Goal: Task Accomplishment & Management: Complete application form

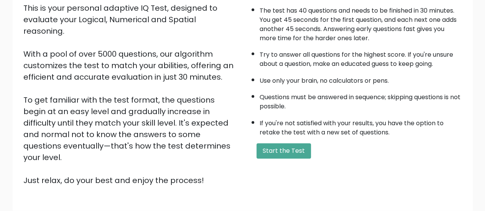
scroll to position [92, 0]
click at [286, 144] on button "Start the Test" at bounding box center [284, 151] width 54 height 15
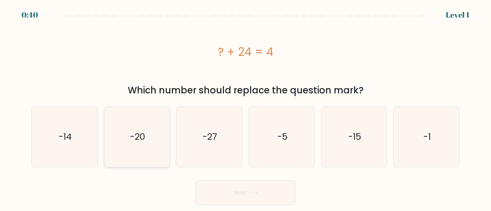
click at [133, 136] on text "-20" at bounding box center [137, 137] width 15 height 13
click at [246, 108] on input "b. -20" at bounding box center [246, 107] width 0 height 2
radio input "true"
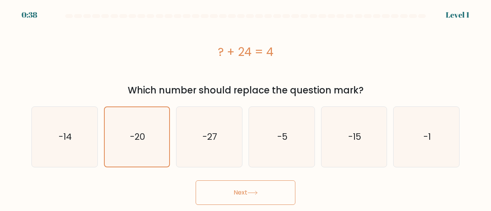
click at [223, 189] on button "Next" at bounding box center [246, 193] width 100 height 25
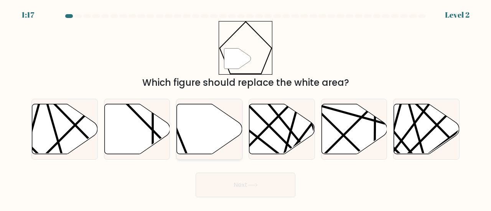
click at [197, 131] on icon at bounding box center [210, 129] width 66 height 50
click at [246, 108] on input "c." at bounding box center [246, 107] width 0 height 2
radio input "true"
click at [238, 186] on button "Next" at bounding box center [246, 185] width 100 height 25
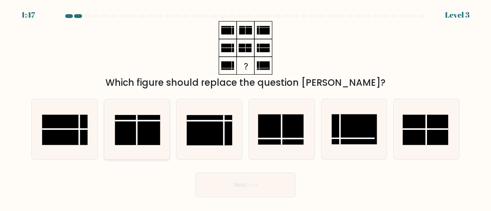
click at [140, 129] on rect at bounding box center [137, 131] width 45 height 30
click at [246, 108] on input "b." at bounding box center [246, 107] width 0 height 2
radio input "true"
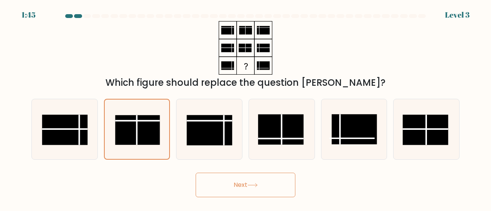
click at [252, 187] on icon at bounding box center [253, 185] width 10 height 4
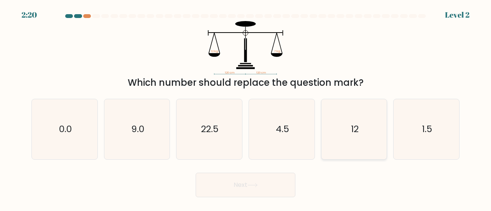
click at [352, 134] on text "12" at bounding box center [355, 129] width 8 height 13
click at [246, 108] on input "e. 12" at bounding box center [246, 107] width 0 height 2
radio input "true"
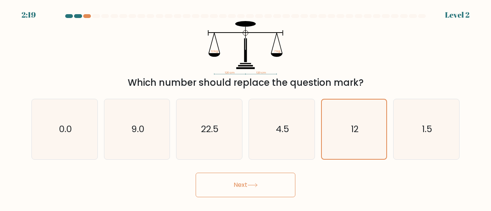
click at [249, 186] on icon at bounding box center [253, 185] width 10 height 4
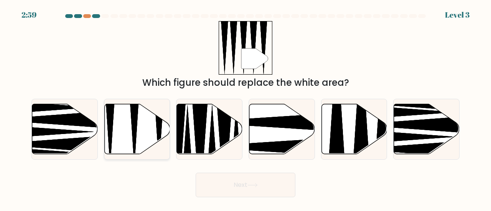
click at [140, 133] on icon at bounding box center [137, 129] width 66 height 50
click at [246, 108] on input "b." at bounding box center [246, 107] width 0 height 2
radio input "true"
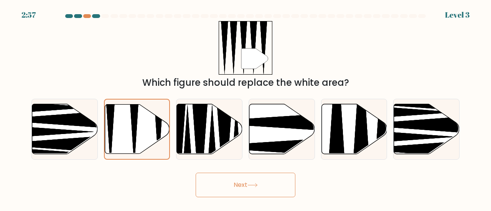
click at [241, 188] on button "Next" at bounding box center [246, 185] width 100 height 25
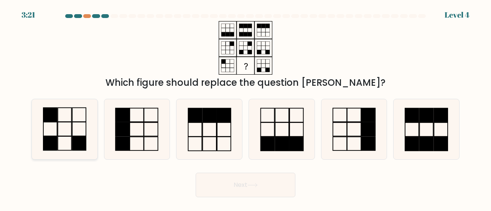
click at [64, 125] on icon at bounding box center [65, 129] width 60 height 60
click at [246, 108] on input "a." at bounding box center [246, 107] width 0 height 2
radio input "true"
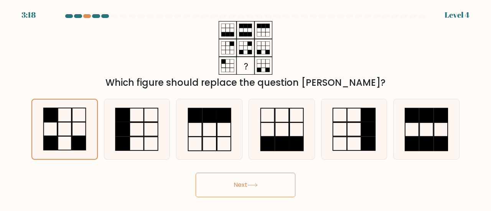
click at [244, 184] on button "Next" at bounding box center [246, 185] width 100 height 25
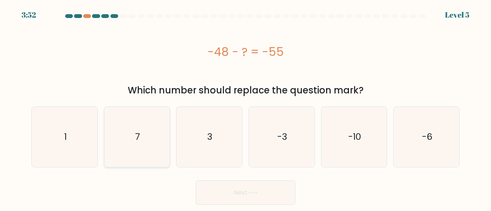
click at [135, 137] on text "7" at bounding box center [137, 137] width 5 height 13
click at [246, 108] on input "b. 7" at bounding box center [246, 107] width 0 height 2
radio input "true"
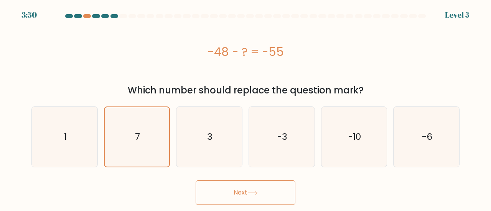
click at [228, 190] on button "Next" at bounding box center [246, 193] width 100 height 25
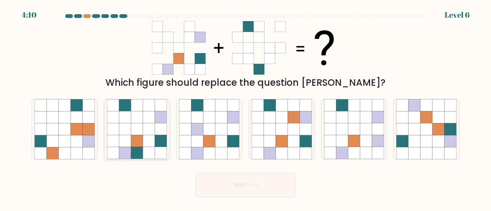
click at [142, 140] on icon at bounding box center [137, 141] width 12 height 12
click at [246, 108] on input "b." at bounding box center [246, 107] width 0 height 2
radio input "true"
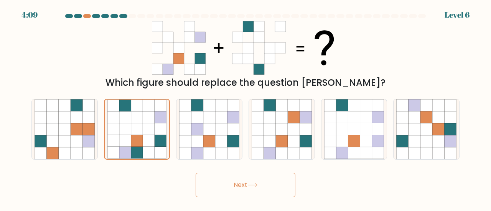
click at [219, 185] on button "Next" at bounding box center [246, 185] width 100 height 25
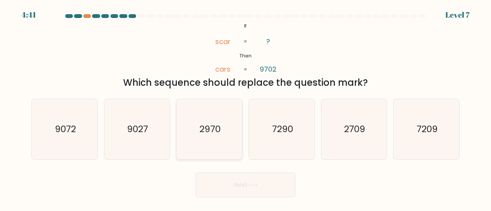
click at [216, 137] on icon "2970" at bounding box center [209, 129] width 60 height 60
click at [246, 108] on input "c. 2970" at bounding box center [246, 107] width 0 height 2
radio input "true"
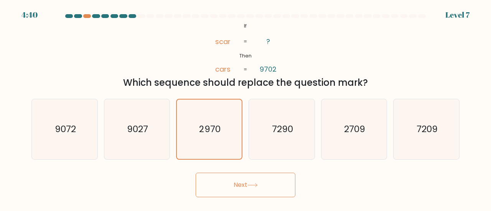
click at [239, 183] on button "Next" at bounding box center [246, 185] width 100 height 25
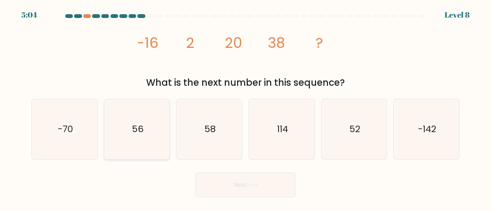
click at [156, 132] on icon "56" at bounding box center [137, 129] width 60 height 60
click at [246, 108] on input "b. 56" at bounding box center [246, 107] width 0 height 2
radio input "true"
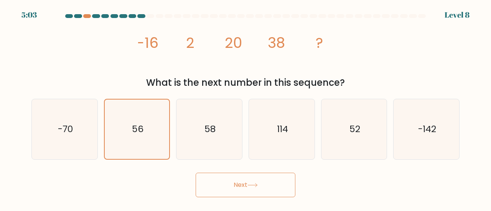
click at [231, 179] on button "Next" at bounding box center [246, 185] width 100 height 25
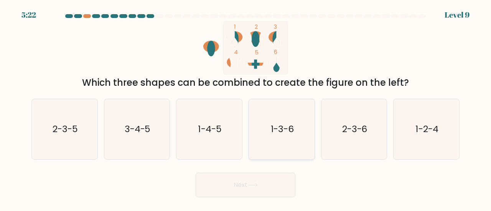
click at [275, 133] on text "1-3-6" at bounding box center [282, 129] width 23 height 13
click at [246, 108] on input "d. 1-3-6" at bounding box center [246, 107] width 0 height 2
radio input "true"
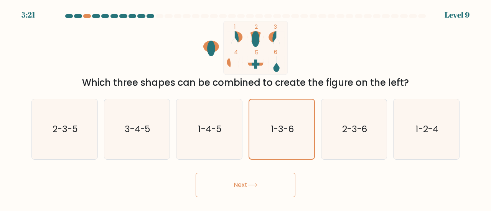
click at [272, 183] on button "Next" at bounding box center [246, 185] width 100 height 25
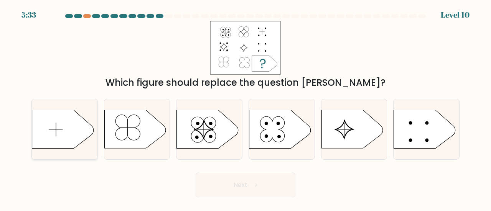
click at [77, 136] on icon at bounding box center [62, 130] width 61 height 38
click at [246, 108] on input "a." at bounding box center [246, 107] width 0 height 2
radio input "true"
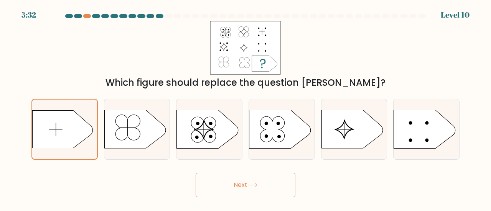
click at [238, 185] on button "Next" at bounding box center [246, 185] width 100 height 25
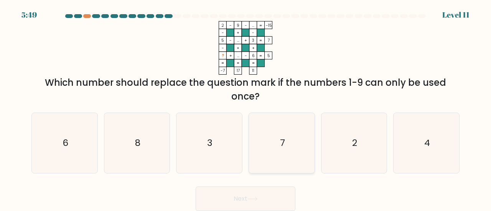
click at [276, 135] on icon "7" at bounding box center [282, 143] width 60 height 60
click at [246, 108] on input "d. 7" at bounding box center [246, 107] width 0 height 2
radio input "true"
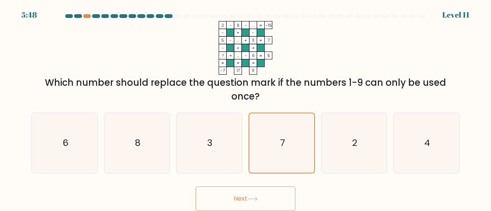
click at [252, 199] on icon at bounding box center [252, 199] width 9 height 3
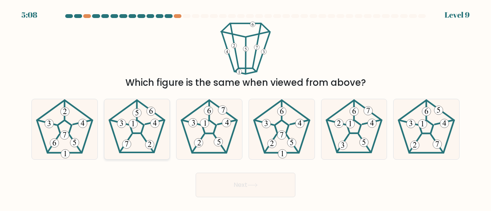
click at [139, 112] on 794 at bounding box center [137, 113] width 9 height 9
click at [246, 108] on input "b." at bounding box center [246, 107] width 0 height 2
radio input "true"
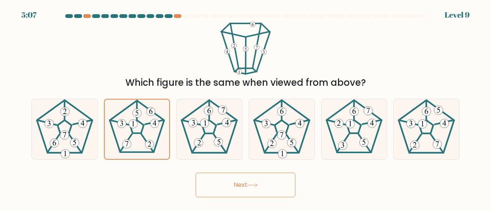
click at [265, 184] on button "Next" at bounding box center [246, 185] width 100 height 25
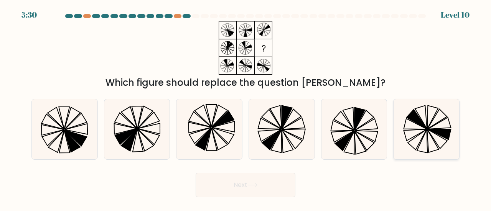
click at [430, 124] on icon at bounding box center [433, 117] width 11 height 23
click at [246, 108] on input "f." at bounding box center [246, 107] width 0 height 2
radio input "true"
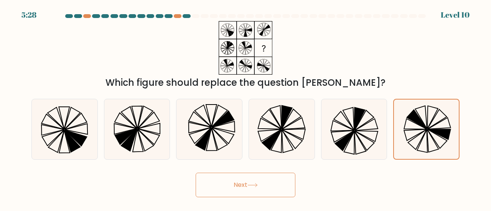
click at [257, 184] on icon at bounding box center [253, 185] width 10 height 4
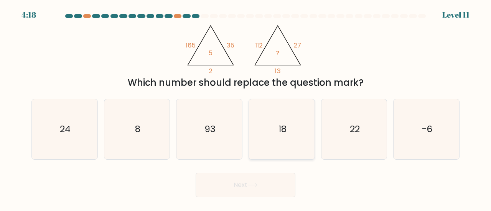
click at [283, 121] on icon "18" at bounding box center [282, 129] width 60 height 60
click at [246, 108] on input "d. 18" at bounding box center [246, 107] width 0 height 2
radio input "true"
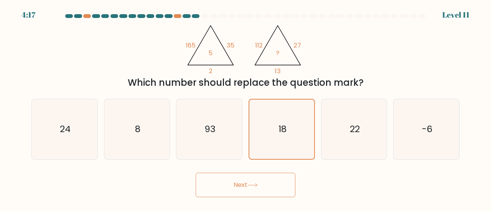
click at [261, 186] on button "Next" at bounding box center [246, 185] width 100 height 25
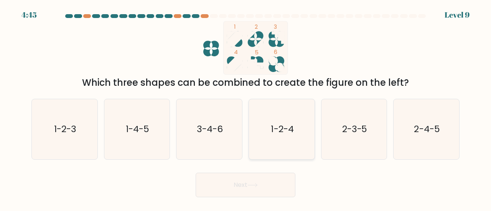
click at [274, 128] on text "1-2-4" at bounding box center [282, 129] width 23 height 13
click at [246, 108] on input "d. 1-2-4" at bounding box center [246, 107] width 0 height 2
radio input "true"
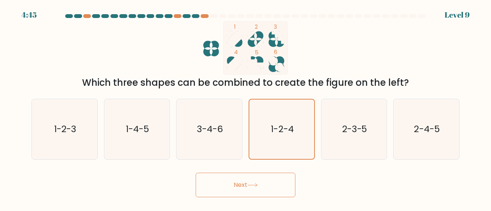
click at [257, 183] on button "Next" at bounding box center [246, 185] width 100 height 25
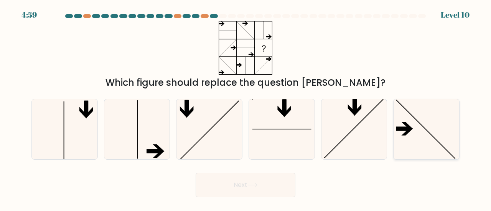
click at [410, 121] on icon at bounding box center [426, 129] width 60 height 60
click at [246, 108] on input "f." at bounding box center [246, 107] width 0 height 2
radio input "true"
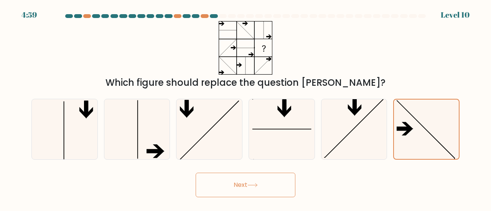
click at [265, 184] on button "Next" at bounding box center [246, 185] width 100 height 25
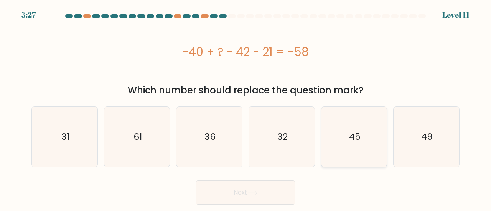
click at [339, 139] on icon "45" at bounding box center [354, 137] width 60 height 60
click at [246, 108] on input "e. 45" at bounding box center [246, 107] width 0 height 2
radio input "true"
click at [269, 191] on button "Next" at bounding box center [246, 193] width 100 height 25
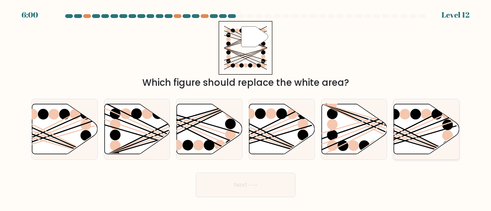
click at [435, 121] on icon at bounding box center [427, 129] width 66 height 50
click at [246, 108] on input "f." at bounding box center [246, 107] width 0 height 2
radio input "true"
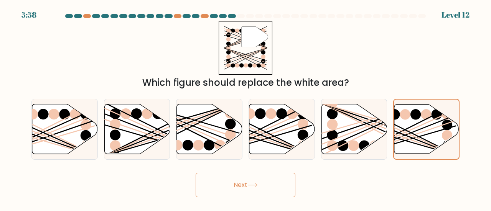
click at [255, 182] on button "Next" at bounding box center [246, 185] width 100 height 25
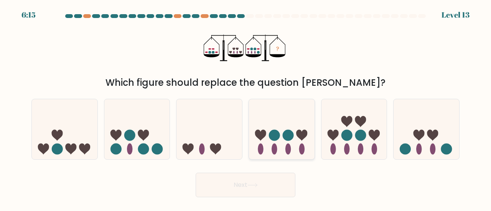
click at [279, 136] on circle at bounding box center [274, 135] width 11 height 11
click at [246, 108] on input "d." at bounding box center [246, 107] width 0 height 2
radio input "true"
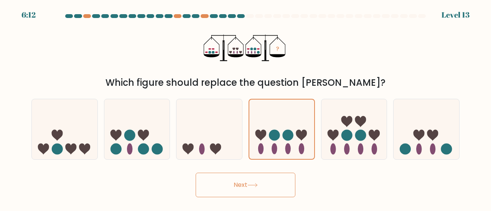
click at [256, 188] on button "Next" at bounding box center [246, 185] width 100 height 25
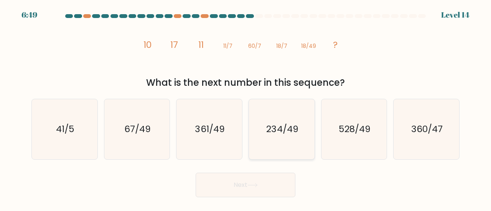
click at [270, 143] on icon "234/49" at bounding box center [282, 129] width 60 height 60
click at [246, 108] on input "d. 234/49" at bounding box center [246, 107] width 0 height 2
radio input "true"
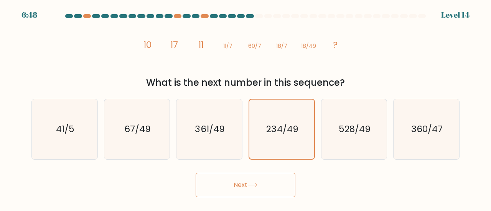
click at [253, 185] on icon at bounding box center [252, 185] width 9 height 3
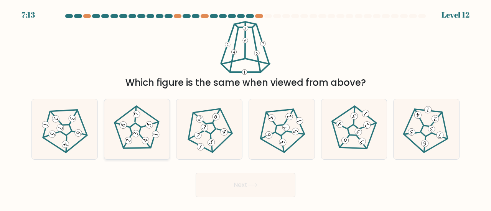
click at [145, 114] on icon at bounding box center [137, 130] width 48 height 48
click at [246, 108] on input "b." at bounding box center [246, 107] width 0 height 2
radio input "true"
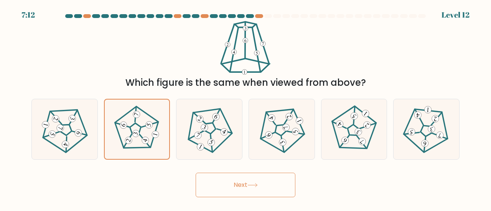
click at [247, 188] on button "Next" at bounding box center [246, 185] width 100 height 25
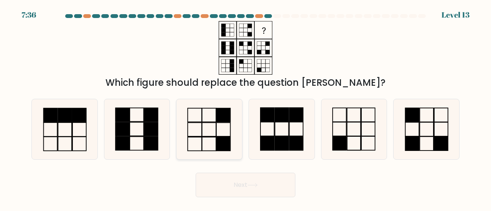
click at [205, 138] on icon at bounding box center [209, 129] width 60 height 60
click at [246, 108] on input "c." at bounding box center [246, 107] width 0 height 2
radio input "true"
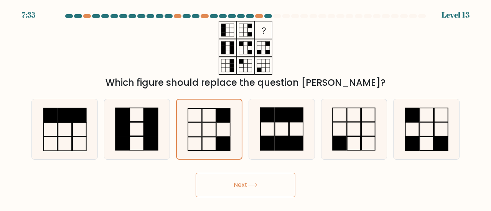
click at [239, 187] on button "Next" at bounding box center [246, 185] width 100 height 25
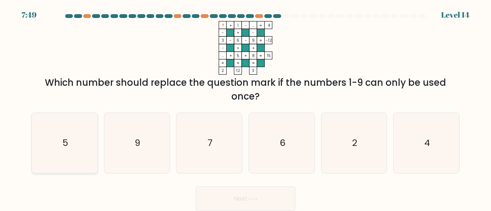
click at [71, 138] on icon "5" at bounding box center [65, 143] width 60 height 60
click at [246, 108] on input "a. 5" at bounding box center [246, 107] width 0 height 2
radio input "true"
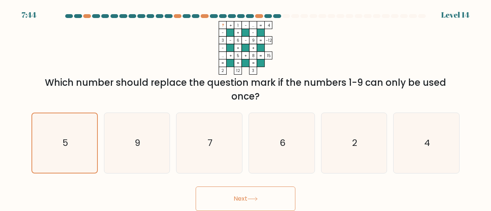
click at [228, 198] on button "Next" at bounding box center [246, 199] width 100 height 25
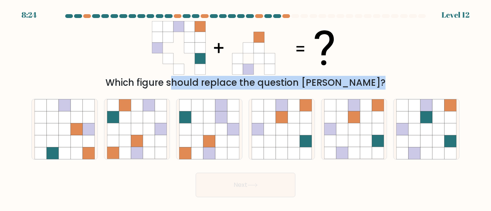
drag, startPoint x: 246, startPoint y: 198, endPoint x: 365, endPoint y: 47, distance: 191.6
click at [365, 47] on body "8:24 Level 12" at bounding box center [245, 105] width 491 height 211
click at [246, 84] on div "Which figure should replace the question mark?" at bounding box center [245, 83] width 419 height 14
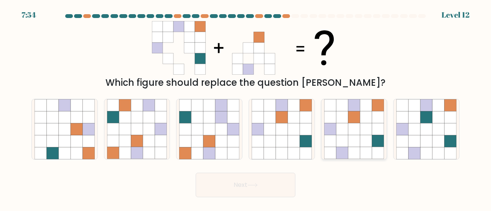
click at [352, 120] on icon at bounding box center [354, 118] width 12 height 12
click at [246, 108] on input "e." at bounding box center [246, 107] width 0 height 2
radio input "true"
click at [243, 203] on body "7:54 Level 12" at bounding box center [245, 105] width 491 height 211
click at [249, 187] on icon at bounding box center [253, 185] width 10 height 4
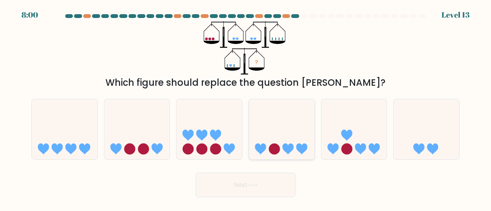
click at [278, 132] on icon at bounding box center [282, 129] width 66 height 54
click at [246, 108] on input "d." at bounding box center [246, 107] width 0 height 2
radio input "true"
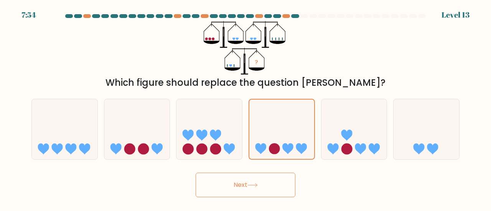
click at [261, 182] on button "Next" at bounding box center [246, 185] width 100 height 25
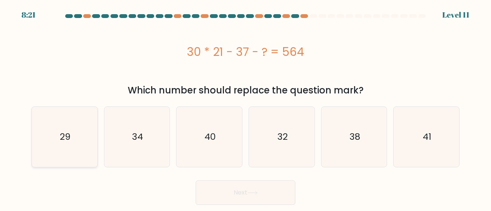
click at [79, 143] on icon "29" at bounding box center [65, 137] width 60 height 60
click at [246, 108] on input "a. 29" at bounding box center [246, 107] width 0 height 2
radio input "true"
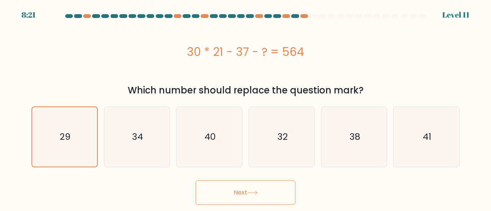
click at [253, 192] on icon at bounding box center [253, 193] width 10 height 4
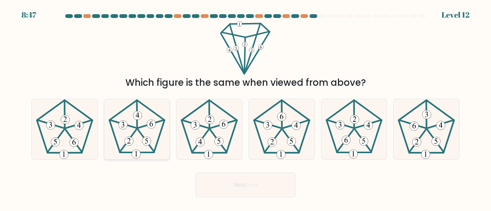
click at [147, 139] on 768 at bounding box center [146, 141] width 9 height 9
click at [246, 108] on input "b." at bounding box center [246, 107] width 0 height 2
radio input "true"
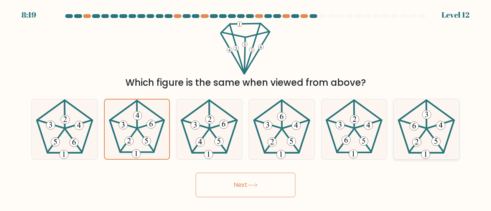
click at [427, 116] on 405 at bounding box center [427, 115] width 9 height 9
click at [246, 108] on input "f." at bounding box center [246, 107] width 0 height 2
radio input "true"
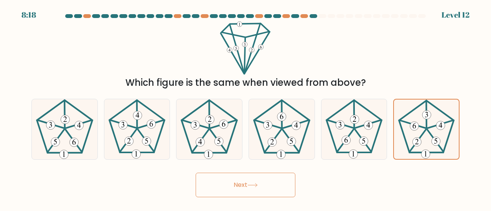
click at [246, 186] on button "Next" at bounding box center [246, 185] width 100 height 25
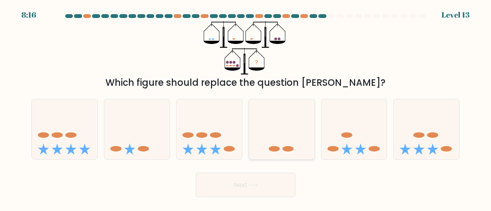
click at [282, 135] on icon at bounding box center [282, 129] width 66 height 54
click at [246, 108] on input "d." at bounding box center [246, 107] width 0 height 2
radio input "true"
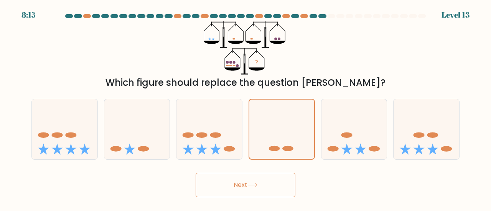
click at [256, 194] on button "Next" at bounding box center [246, 185] width 100 height 25
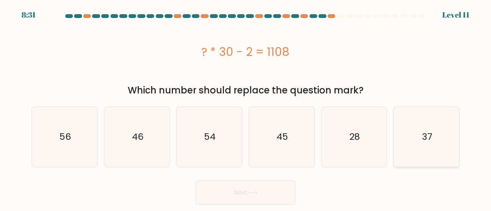
click at [425, 133] on text "37" at bounding box center [427, 137] width 10 height 13
click at [246, 108] on input "f. 37" at bounding box center [246, 107] width 0 height 2
radio input "true"
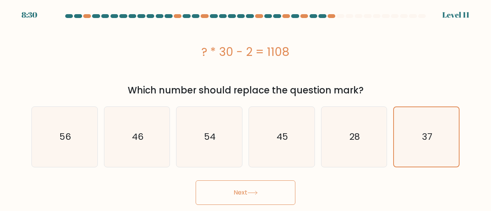
click at [258, 192] on icon at bounding box center [253, 193] width 10 height 4
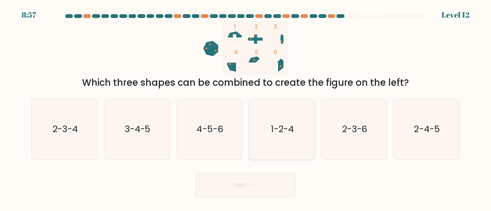
click at [268, 130] on icon "1-2-4" at bounding box center [282, 129] width 60 height 60
click at [246, 108] on input "d. 1-2-4" at bounding box center [246, 107] width 0 height 2
radio input "true"
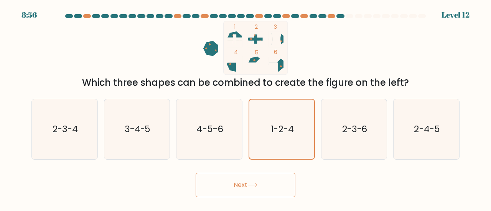
click at [241, 185] on button "Next" at bounding box center [246, 185] width 100 height 25
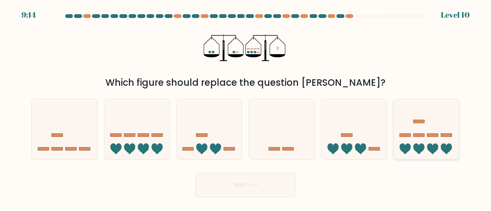
click at [436, 139] on icon at bounding box center [427, 129] width 66 height 54
click at [246, 108] on input "f." at bounding box center [246, 107] width 0 height 2
radio input "true"
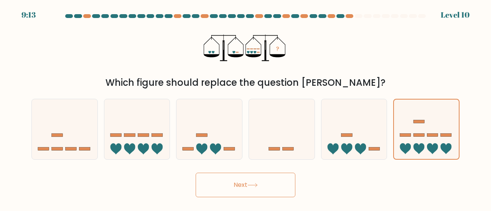
click at [259, 179] on button "Next" at bounding box center [246, 185] width 100 height 25
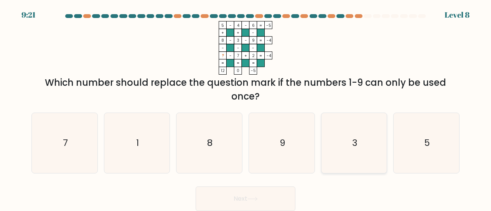
click at [354, 142] on text "3" at bounding box center [354, 143] width 5 height 13
click at [246, 108] on input "e. 3" at bounding box center [246, 107] width 0 height 2
radio input "true"
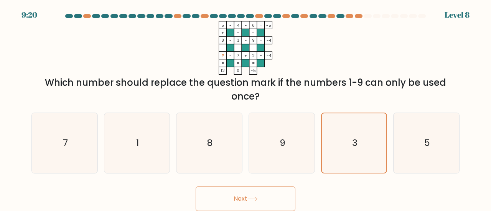
click at [253, 201] on icon at bounding box center [253, 199] width 10 height 4
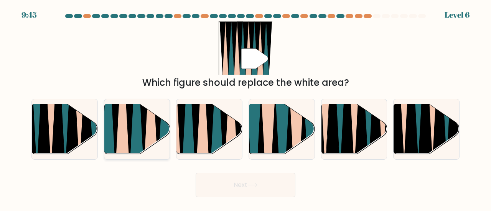
click at [151, 124] on icon at bounding box center [151, 104] width 15 height 131
click at [246, 108] on input "b." at bounding box center [246, 107] width 0 height 2
radio input "true"
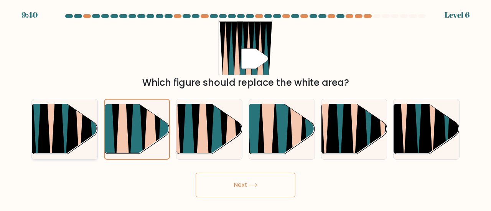
click at [61, 124] on icon at bounding box center [58, 103] width 14 height 130
click at [246, 108] on input "a." at bounding box center [246, 107] width 0 height 2
radio input "true"
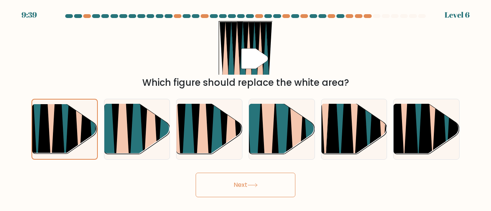
click at [221, 186] on button "Next" at bounding box center [246, 185] width 100 height 25
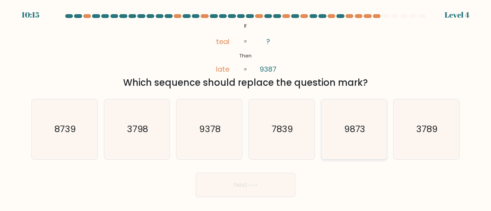
click at [365, 129] on text "9873" at bounding box center [354, 129] width 21 height 13
click at [246, 108] on input "e. 9873" at bounding box center [246, 107] width 0 height 2
radio input "true"
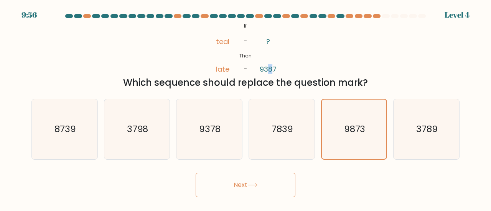
click at [272, 69] on tspan "9387" at bounding box center [268, 69] width 17 height 10
click at [229, 69] on tspan "late" at bounding box center [222, 69] width 13 height 10
click at [132, 186] on div "Next" at bounding box center [245, 183] width 437 height 28
click at [64, 128] on text "8739" at bounding box center [64, 129] width 21 height 13
click at [246, 108] on input "a. 8739" at bounding box center [246, 107] width 0 height 2
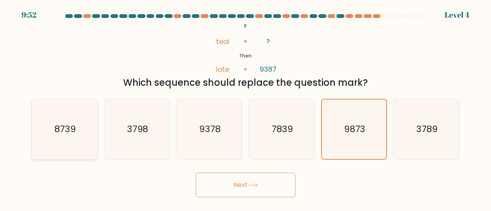
radio input "true"
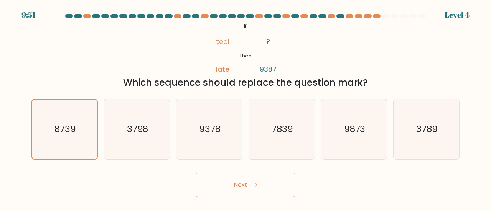
click at [237, 183] on button "Next" at bounding box center [246, 185] width 100 height 25
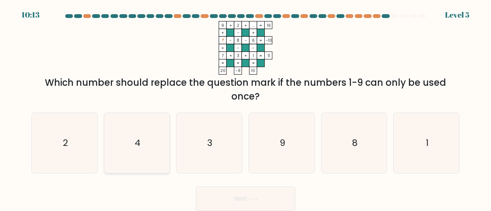
click at [160, 137] on icon "4" at bounding box center [137, 143] width 60 height 60
click at [246, 108] on input "b. 4" at bounding box center [246, 107] width 0 height 2
radio input "true"
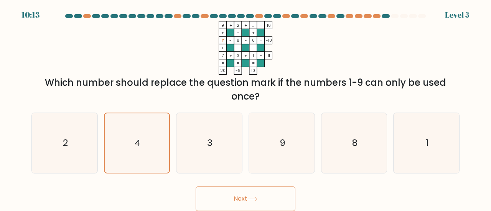
click at [226, 201] on button "Next" at bounding box center [246, 199] width 100 height 25
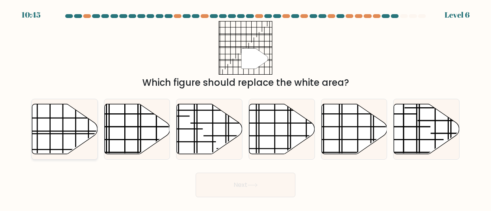
click at [67, 121] on icon at bounding box center [65, 129] width 66 height 50
click at [246, 108] on input "a." at bounding box center [246, 107] width 0 height 2
radio input "true"
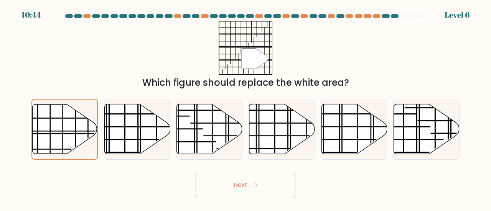
click at [242, 185] on button "Next" at bounding box center [246, 185] width 100 height 25
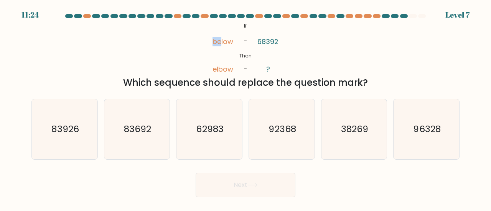
drag, startPoint x: 214, startPoint y: 43, endPoint x: 220, endPoint y: 43, distance: 5.8
click at [220, 43] on tspan "below" at bounding box center [223, 42] width 21 height 10
click at [250, 41] on icon "@import url('https://fonts.googleapis.com/css?family=Abril+Fatface:400,100,100i…" at bounding box center [245, 48] width 87 height 54
click at [147, 134] on text "83692" at bounding box center [137, 129] width 27 height 13
click at [246, 108] on input "b. 83692" at bounding box center [246, 107] width 0 height 2
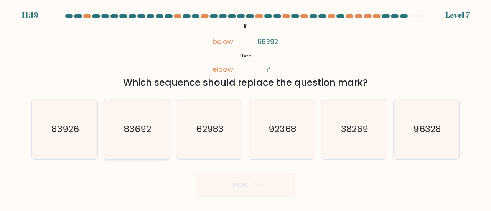
radio input "true"
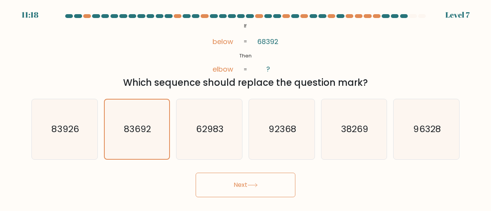
click at [241, 183] on button "Next" at bounding box center [246, 185] width 100 height 25
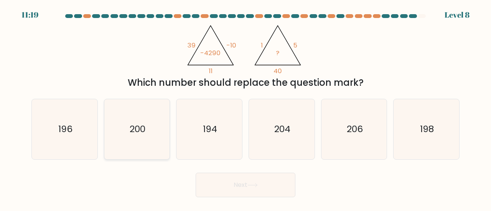
click at [147, 146] on icon "200" at bounding box center [137, 129] width 60 height 60
click at [246, 108] on input "b. 200" at bounding box center [246, 107] width 0 height 2
radio input "true"
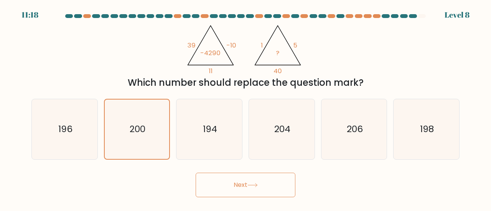
click at [228, 183] on button "Next" at bounding box center [246, 185] width 100 height 25
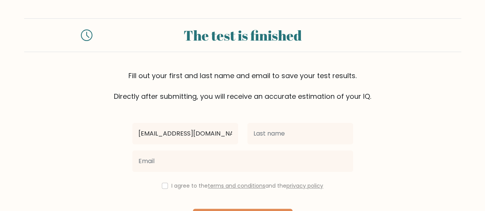
type input "Fallencalista@gmail.com"
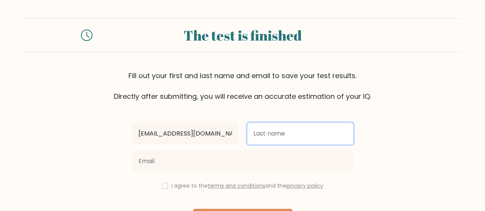
click at [266, 135] on input "text" at bounding box center [301, 133] width 106 height 21
type input "Christian"
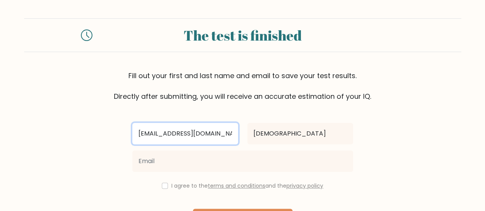
click at [189, 135] on input "Fallencalista@gmail.com" at bounding box center [185, 133] width 106 height 21
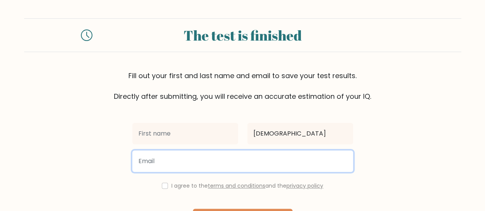
click at [175, 164] on input "email" at bounding box center [242, 161] width 221 height 21
paste input "Fallencalista@gmail.com"
type input "Fallencalista@gmail.com"
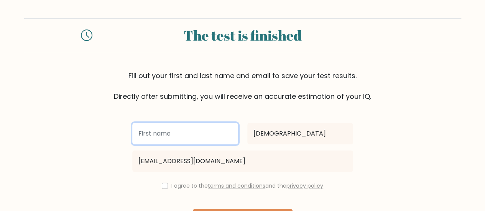
click at [159, 135] on input "text" at bounding box center [185, 133] width 106 height 21
type input "Calista Fallen"
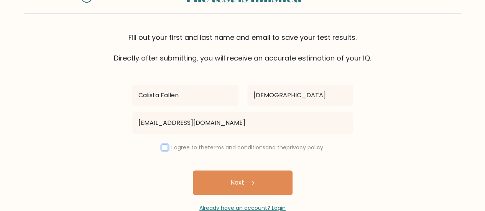
click at [163, 150] on input "checkbox" at bounding box center [165, 148] width 6 height 6
checkbox input "true"
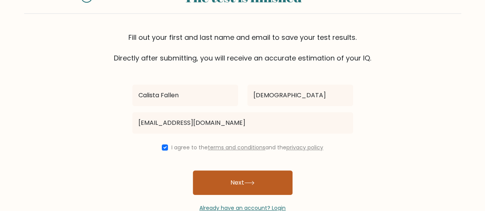
click at [213, 181] on button "Next" at bounding box center [243, 183] width 100 height 25
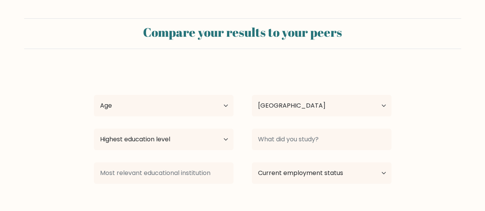
select select "ID"
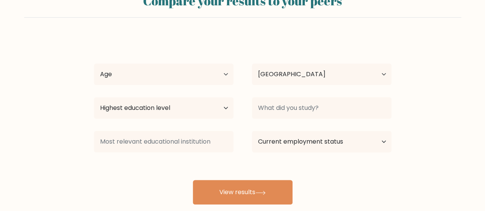
scroll to position [77, 0]
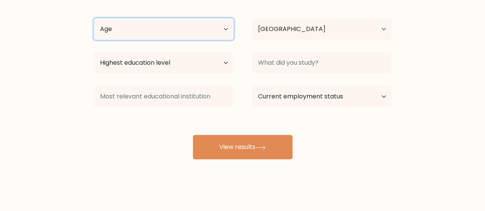
click at [222, 28] on select "Age Under [DEMOGRAPHIC_DATA] [DEMOGRAPHIC_DATA] [DEMOGRAPHIC_DATA] [DEMOGRAPHIC…" at bounding box center [164, 28] width 140 height 21
select select "18_24"
click at [94, 18] on select "Age Under [DEMOGRAPHIC_DATA] [DEMOGRAPHIC_DATA] [DEMOGRAPHIC_DATA] [DEMOGRAPHIC…" at bounding box center [164, 28] width 140 height 21
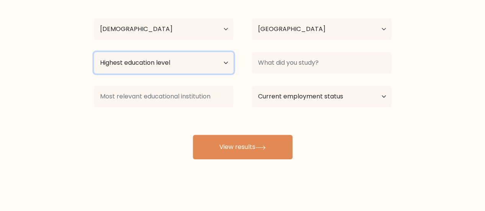
click at [189, 62] on select "Highest education level No schooling Primary Lower Secondary Upper Secondary Oc…" at bounding box center [164, 62] width 140 height 21
select select "bachelors_degree"
click at [94, 52] on select "Highest education level No schooling Primary Lower Secondary Upper Secondary Oc…" at bounding box center [164, 62] width 140 height 21
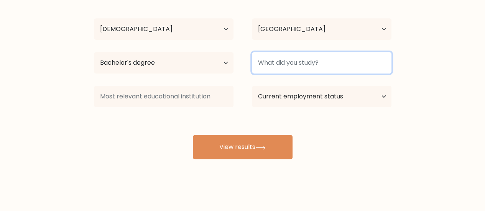
click at [277, 63] on input at bounding box center [322, 62] width 140 height 21
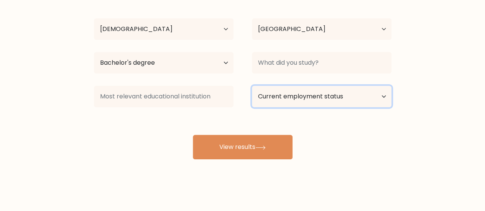
click at [269, 96] on select "Current employment status Employed Student Retired Other / prefer not to answer" at bounding box center [322, 96] width 140 height 21
select select "employed"
click at [252, 86] on select "Current employment status Employed Student Retired Other / prefer not to answer" at bounding box center [322, 96] width 140 height 21
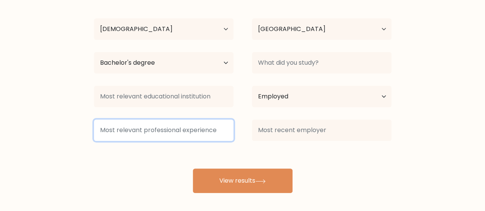
click at [192, 132] on input at bounding box center [164, 130] width 140 height 21
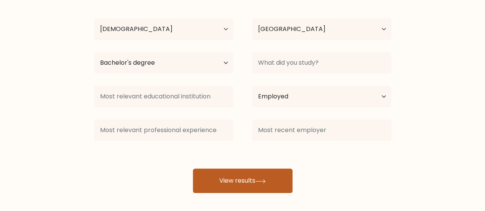
click at [230, 178] on button "View results" at bounding box center [243, 181] width 100 height 25
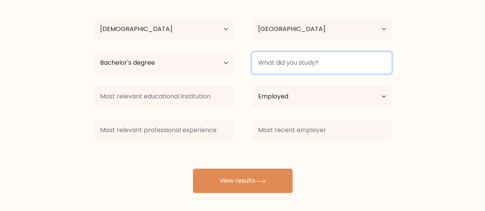
click at [278, 65] on input at bounding box center [322, 62] width 140 height 21
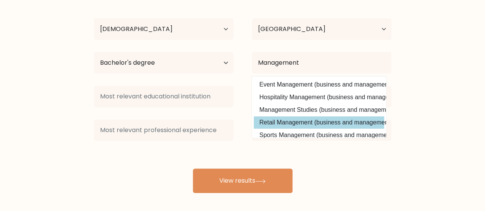
click at [308, 122] on option "Retail Management (business and management)" at bounding box center [319, 123] width 130 height 12
type input "Retail Management"
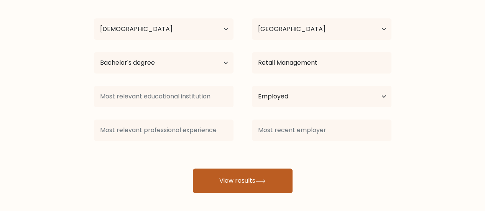
click at [264, 180] on icon at bounding box center [261, 182] width 10 height 4
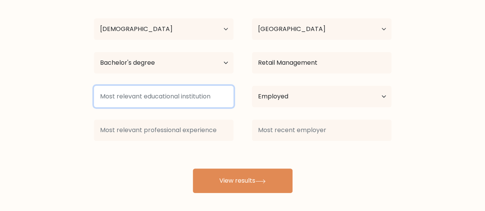
click at [170, 98] on input at bounding box center [164, 96] width 140 height 21
type input "o"
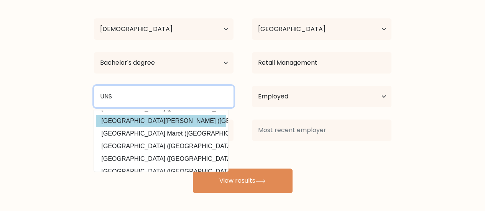
scroll to position [36, 0]
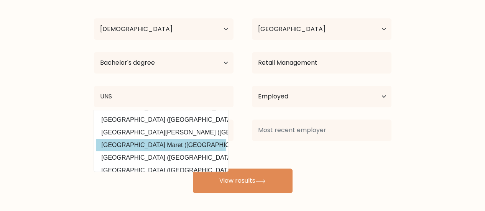
click at [168, 145] on option "[GEOGRAPHIC_DATA] Maret ([GEOGRAPHIC_DATA])" at bounding box center [161, 145] width 130 height 12
type input "[GEOGRAPHIC_DATA] Maret"
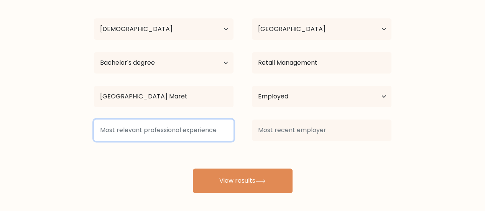
click at [185, 132] on input at bounding box center [164, 130] width 140 height 21
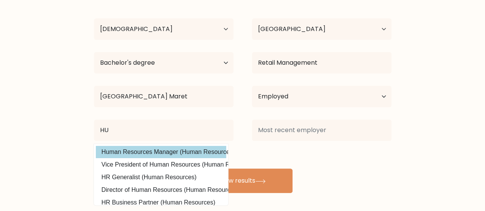
click at [185, 152] on div "Calista Fallen Christian Age Under [DEMOGRAPHIC_DATA] [DEMOGRAPHIC_DATA] [DEMOG…" at bounding box center [242, 92] width 307 height 203
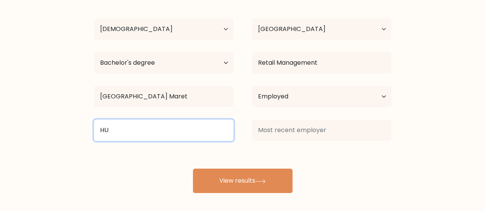
click at [180, 126] on input "HU" at bounding box center [164, 130] width 140 height 21
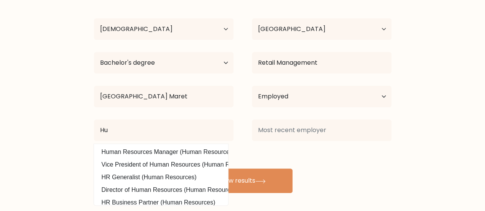
click at [167, 179] on option "HR Generalist (Human Resources)" at bounding box center [161, 178] width 130 height 12
type input "HR Generalist"
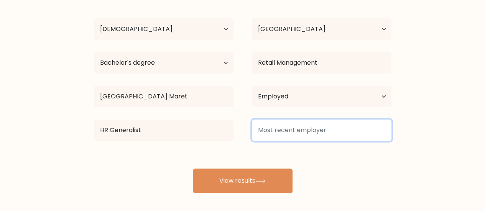
click at [287, 129] on input at bounding box center [322, 130] width 140 height 21
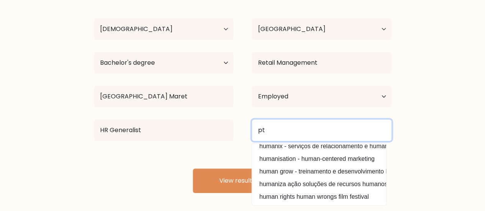
scroll to position [0, 0]
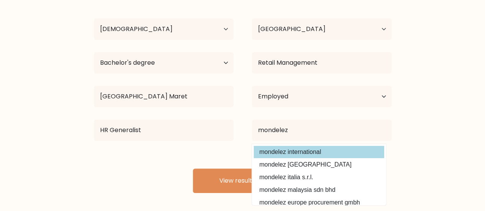
click at [328, 150] on option "mondelez international" at bounding box center [319, 152] width 130 height 12
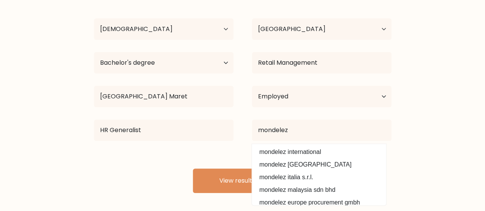
type input "mondelez international"
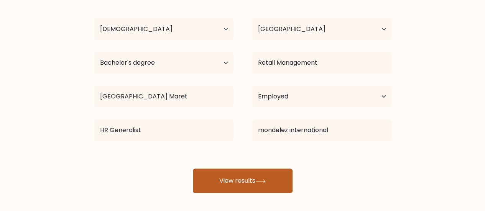
click at [258, 176] on button "View results" at bounding box center [243, 181] width 100 height 25
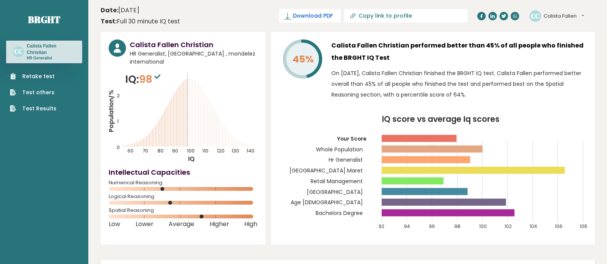
click at [333, 14] on span "Download PDF" at bounding box center [313, 16] width 40 height 8
